Goal: Find specific page/section

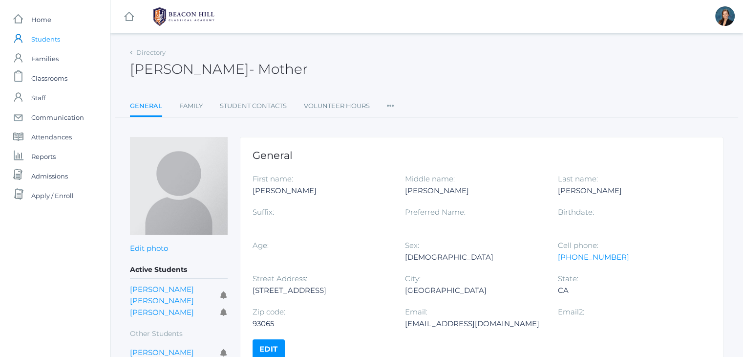
click at [50, 43] on span "Students" at bounding box center [45, 39] width 29 height 20
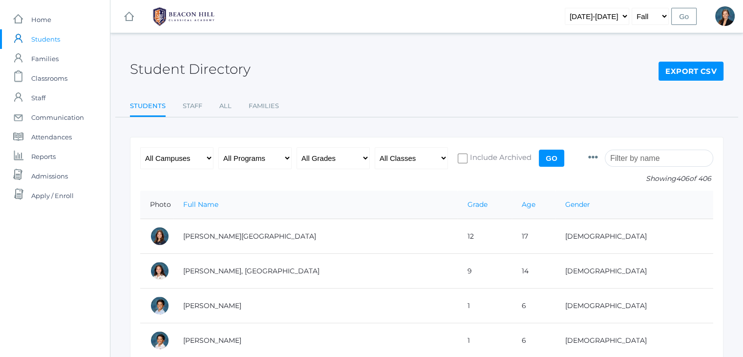
click at [653, 158] on input "search" at bounding box center [659, 157] width 108 height 17
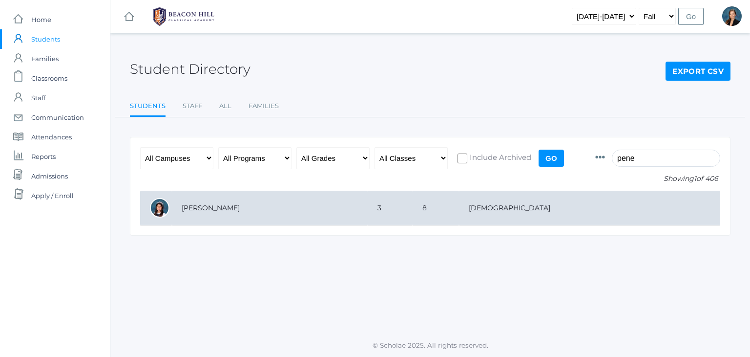
type input "pene"
click at [227, 209] on td "[PERSON_NAME]" at bounding box center [270, 208] width 196 height 35
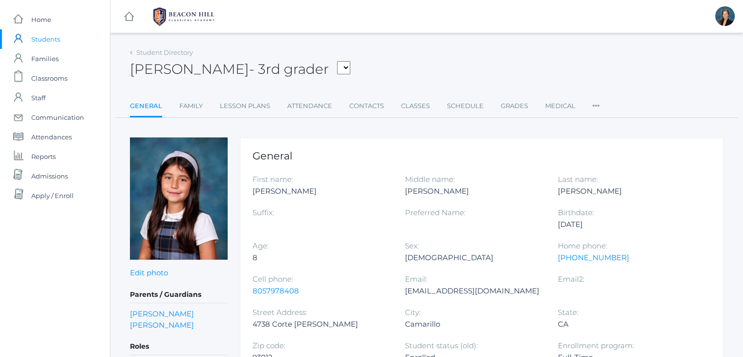
click at [420, 36] on div "icons/ui/navigation/hamburger Created with Sketch. icons/ui/navigation/home Cre…" at bounding box center [426, 358] width 633 height 716
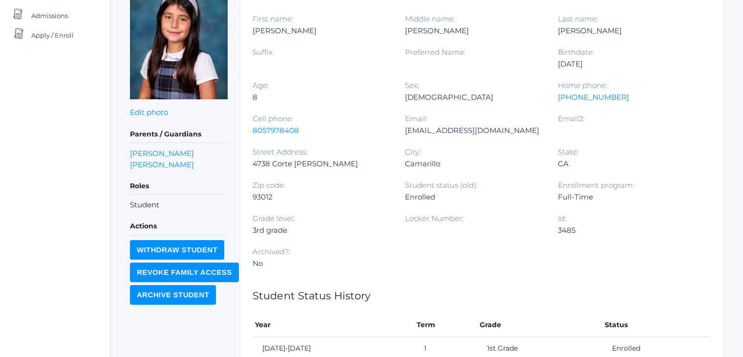
scroll to position [114, 0]
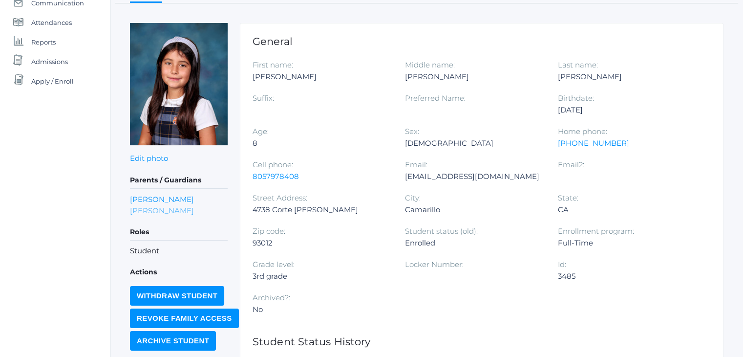
click at [172, 207] on link "[PERSON_NAME]" at bounding box center [162, 210] width 64 height 11
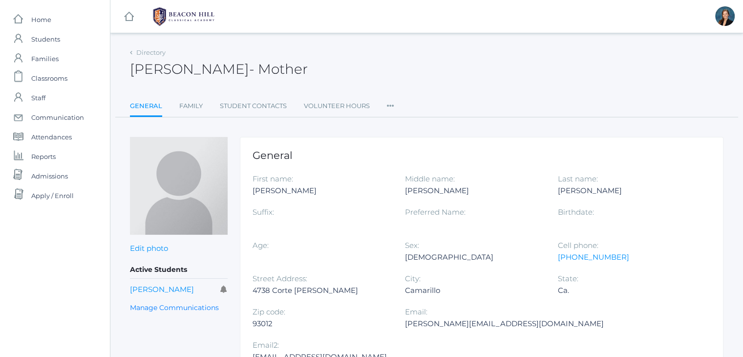
scroll to position [114, 0]
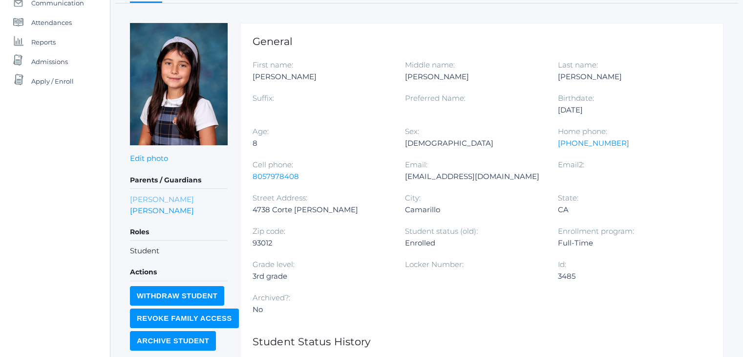
click at [137, 195] on link "[PERSON_NAME]" at bounding box center [162, 198] width 64 height 11
